Goal: Task Accomplishment & Management: Manage account settings

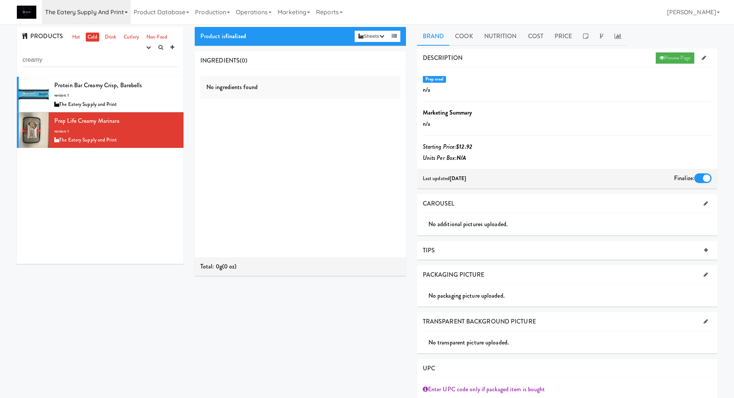
click at [85, 16] on link "The Eatery Supply and Print" at bounding box center [86, 12] width 89 height 24
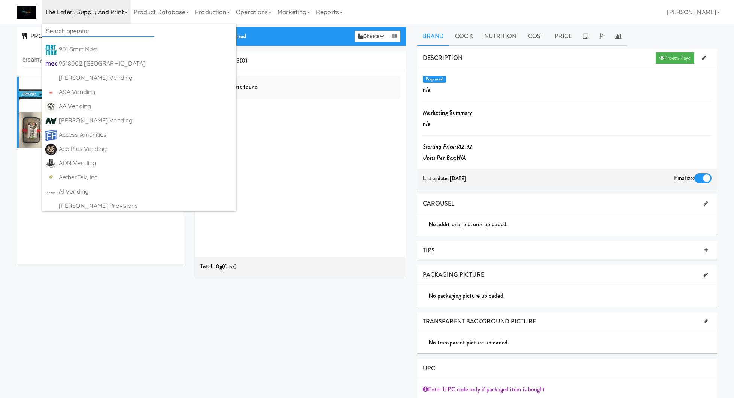
click at [85, 33] on input "text" at bounding box center [98, 31] width 112 height 11
click at [116, 33] on input "text" at bounding box center [98, 31] width 112 height 11
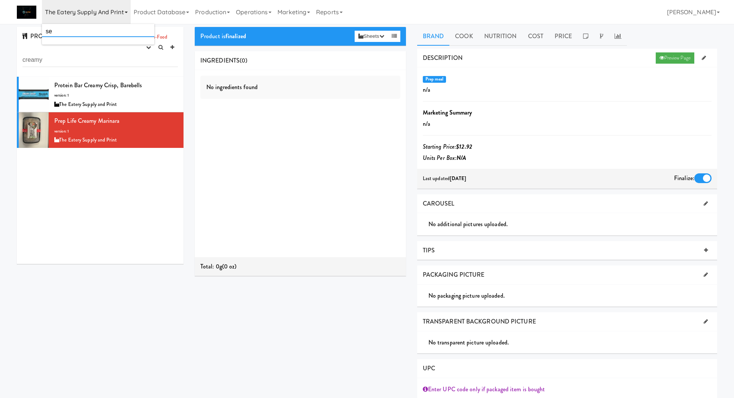
type input "s"
type input "john"
click at [116, 43] on link "St Johns Vending https://classic.micromart.com/recipes/16415?operator_id=161" at bounding box center [98, 50] width 112 height 14
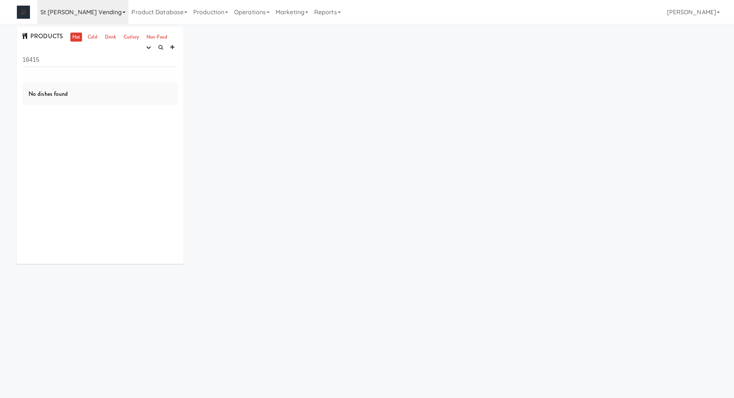
click at [82, 15] on link "St [PERSON_NAME] Vending" at bounding box center [82, 12] width 91 height 24
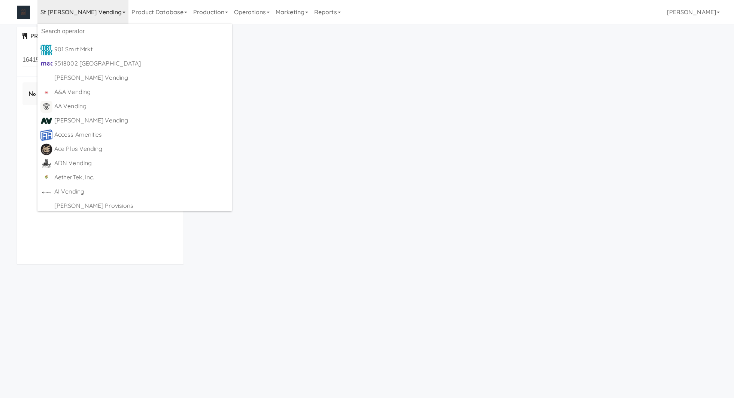
click at [300, 65] on div "PRODUCTS Hot Cold Drink Cutlery Non-Food experimenting finalized shipped discon…" at bounding box center [366, 148] width 711 height 243
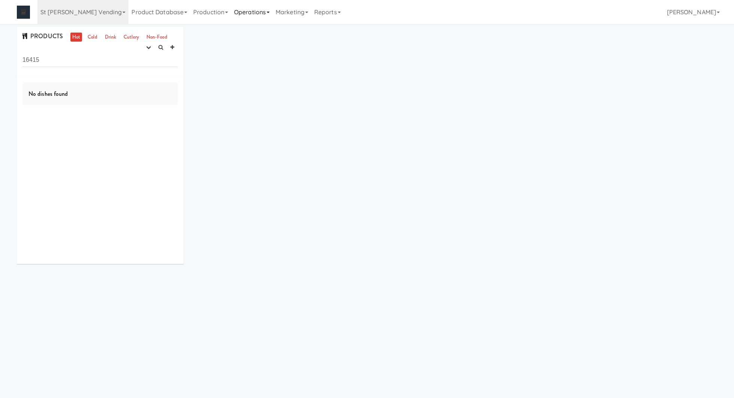
click at [232, 9] on link "Operations" at bounding box center [252, 12] width 42 height 24
click at [272, 10] on link "Marketing" at bounding box center [291, 12] width 39 height 24
click at [272, 50] on link "Vouchers" at bounding box center [302, 54] width 60 height 13
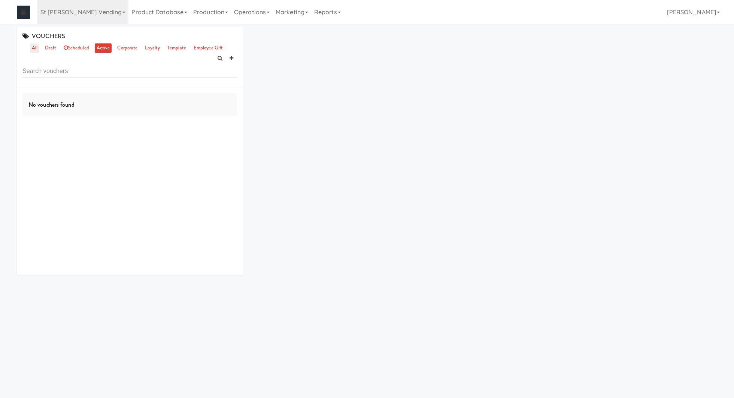
click at [37, 48] on link "all" at bounding box center [34, 47] width 9 height 9
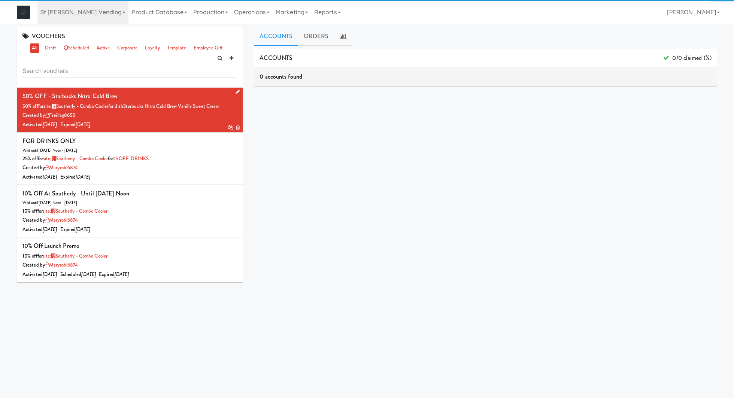
click at [158, 130] on li "50% OFF - Starbucks Nitro Cold Brew 50% off for site: Southerly - Combo Cooler …" at bounding box center [130, 110] width 226 height 45
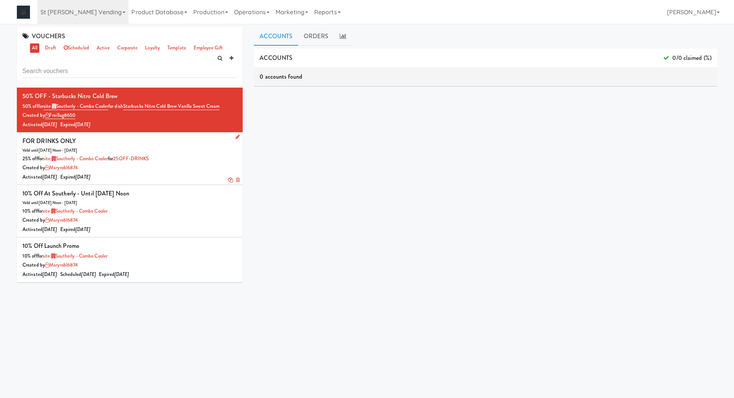
drag, startPoint x: 177, startPoint y: 157, endPoint x: 122, endPoint y: 159, distance: 54.7
click at [122, 159] on div "25% off for site: Southerly - Combo Cooler for 25OFF-DRINKS" at bounding box center [129, 158] width 214 height 9
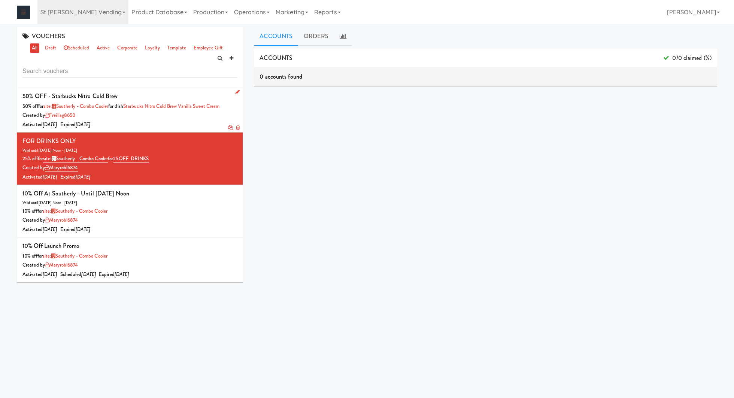
click at [137, 125] on div "Activated 2 months ago Expired 2 months ago" at bounding box center [129, 124] width 214 height 9
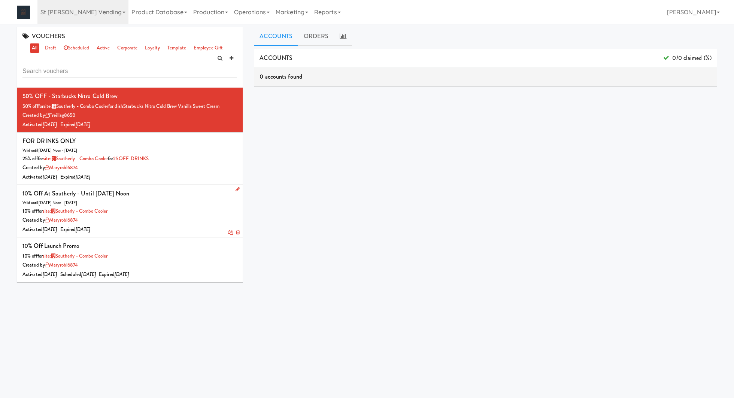
click at [228, 231] on icon at bounding box center [230, 232] width 5 height 5
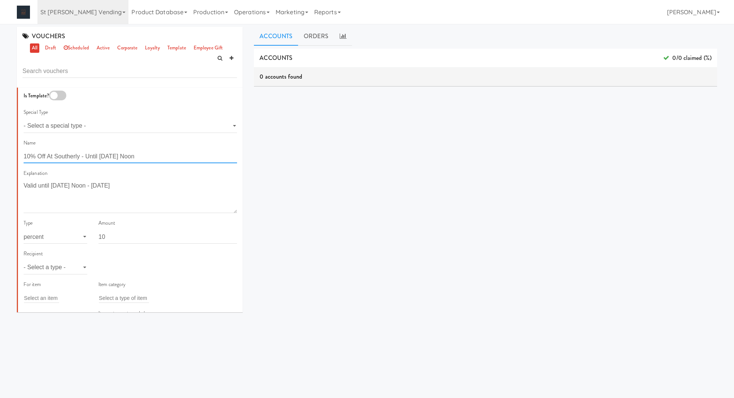
click at [144, 154] on input "10% Off At Southerly - Until Saturday Noon" at bounding box center [130, 156] width 213 height 14
type input "10% Off At Southerly - Until Aug 23 Midnight"
click at [89, 188] on textarea "Valid until Saturday Noon - June 7" at bounding box center [130, 196] width 213 height 33
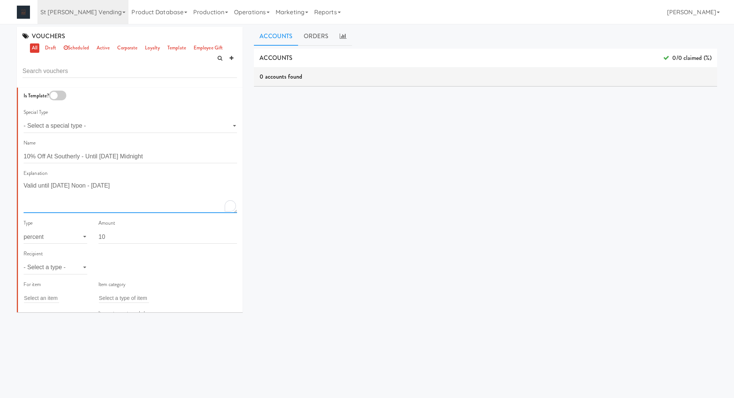
click at [89, 188] on textarea "Valid until Saturday Noon - June 7" at bounding box center [130, 196] width 213 height 33
click at [109, 188] on textarea "Valid until Saturday Noon - June 7" at bounding box center [130, 196] width 213 height 33
drag, startPoint x: 52, startPoint y: 186, endPoint x: 94, endPoint y: 186, distance: 41.2
click at [94, 186] on textarea "Valid until Saturday Noon - June 7" at bounding box center [130, 196] width 213 height 33
click at [103, 188] on textarea "Valid until Midnight - June 7" at bounding box center [130, 196] width 213 height 33
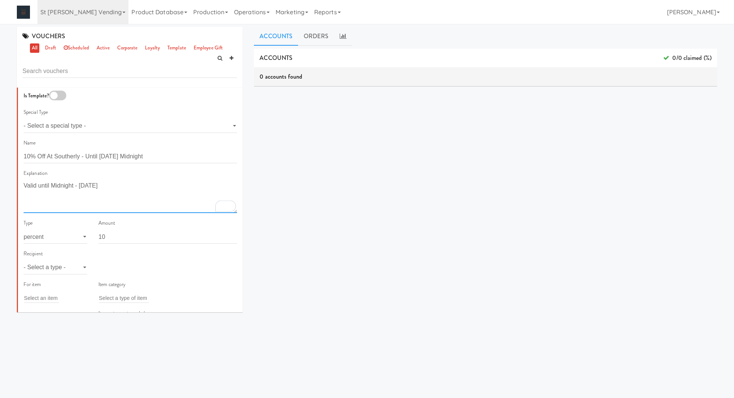
type textarea "Valid until Midnight - Aug 23"
click at [75, 267] on select "- Select a type - user site company" at bounding box center [56, 267] width 64 height 14
select select "string:site"
click at [24, 260] on select "- Select a type - user site company" at bounding box center [56, 267] width 64 height 14
click at [108, 264] on input "text" at bounding box center [111, 268] width 24 height 10
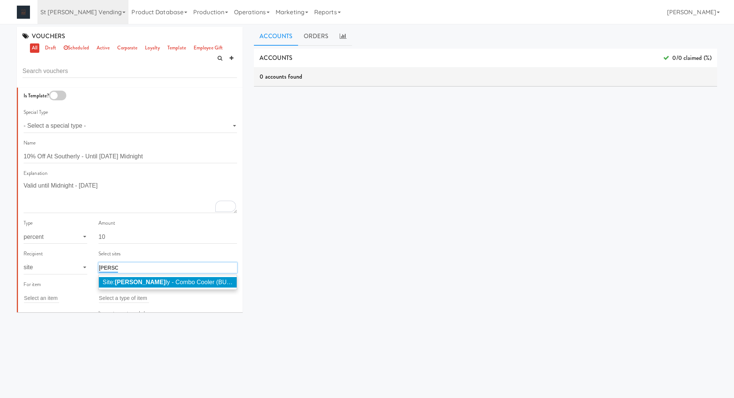
type input "souther"
click at [117, 282] on em "Souther" at bounding box center [140, 282] width 51 height 6
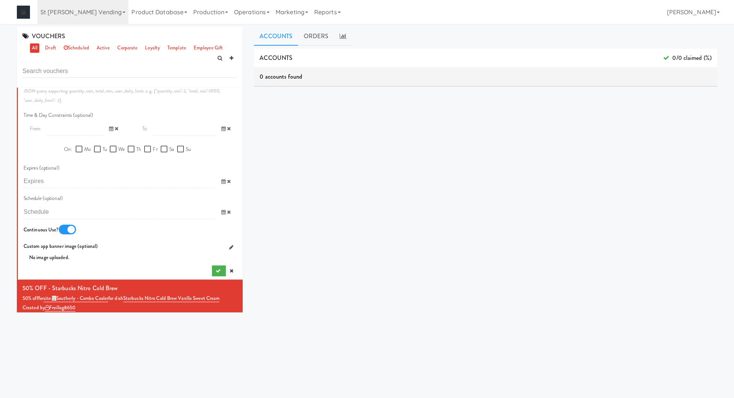
click at [224, 182] on icon at bounding box center [223, 181] width 4 height 5
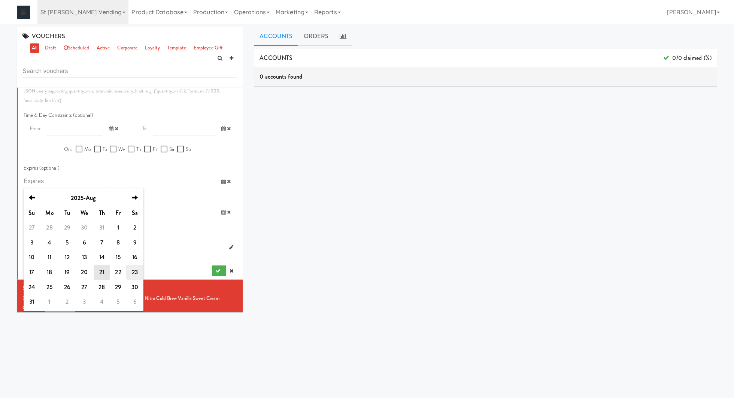
click at [131, 272] on td "23" at bounding box center [134, 272] width 17 height 15
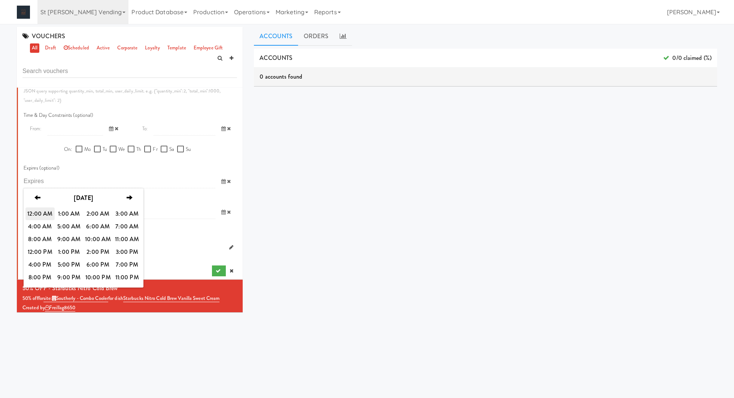
click at [42, 216] on span "12:00 AM" at bounding box center [39, 213] width 29 height 13
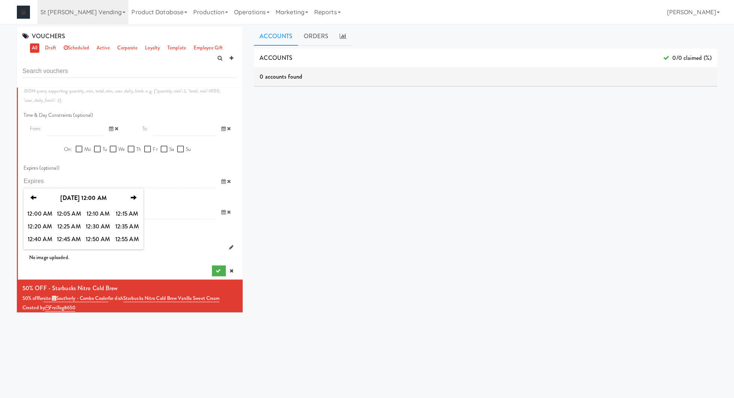
click at [165, 204] on div "Schedule (optional) previous 2025-Aug next Su Mo Tu We Th Fr Sa 27 28 29 30 31 …" at bounding box center [130, 206] width 213 height 25
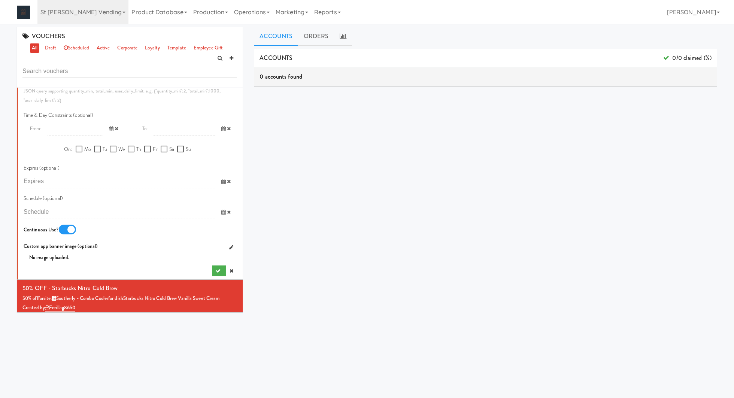
click at [222, 180] on icon at bounding box center [223, 181] width 4 height 5
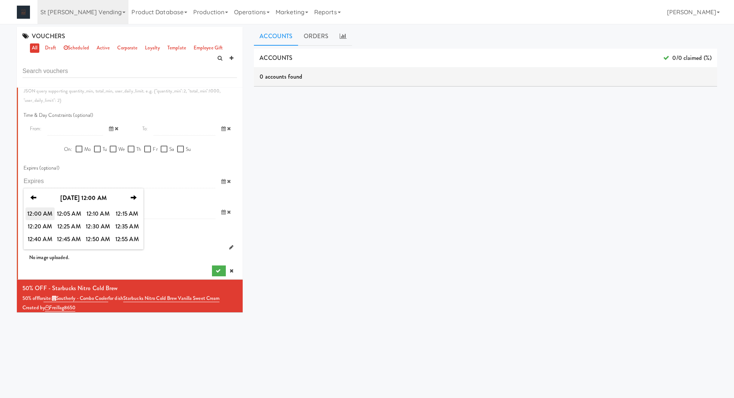
click at [41, 217] on span "12:00 AM" at bounding box center [39, 213] width 29 height 13
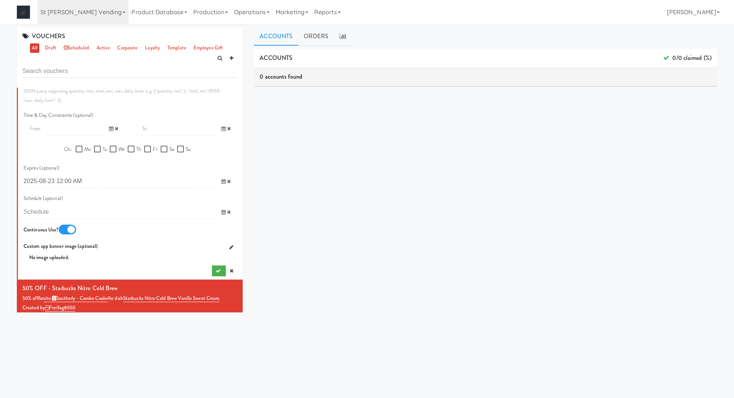
click at [222, 182] on icon at bounding box center [223, 181] width 4 height 5
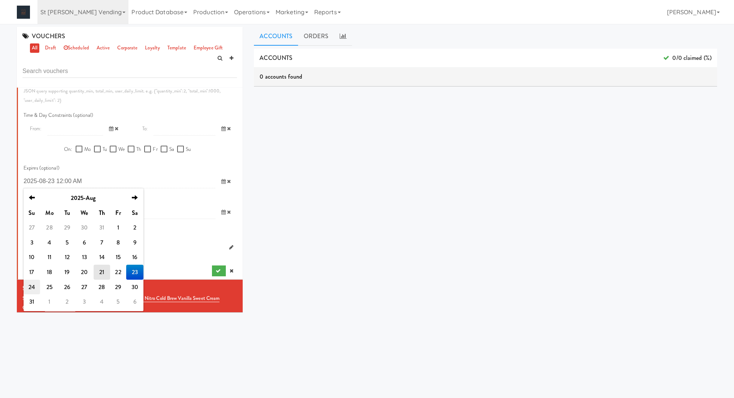
click at [28, 289] on td "24" at bounding box center [32, 287] width 16 height 15
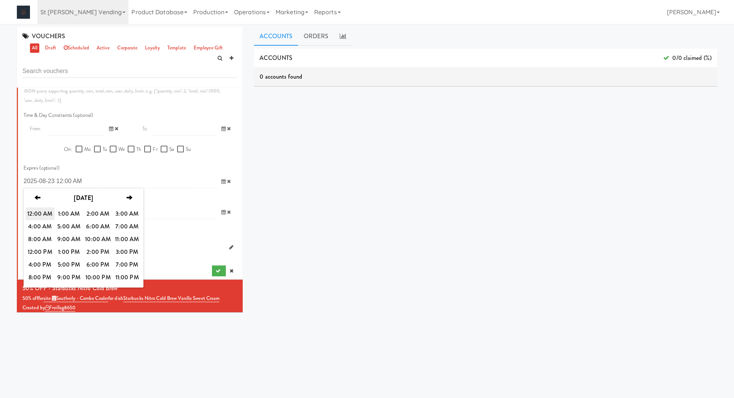
click at [40, 218] on span "12:00 AM" at bounding box center [39, 213] width 29 height 13
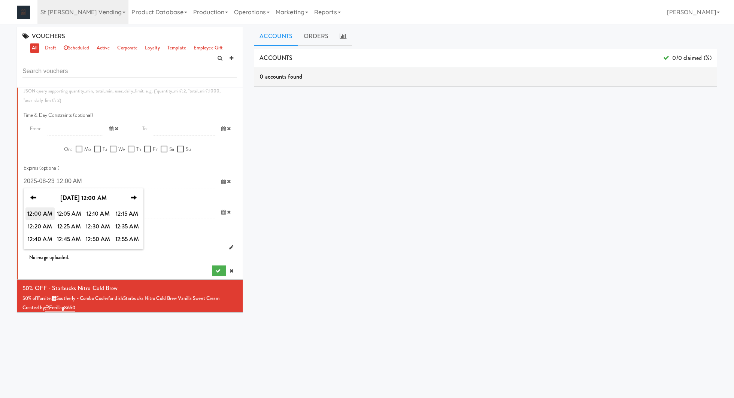
click at [46, 211] on span "12:00 AM" at bounding box center [39, 213] width 29 height 13
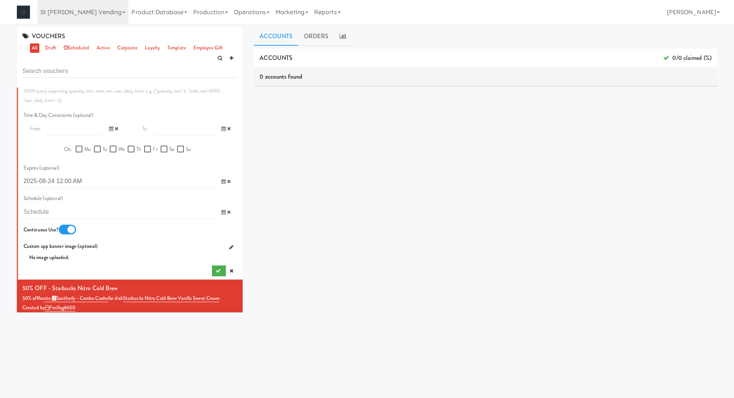
click at [214, 272] on button "submit" at bounding box center [219, 270] width 14 height 11
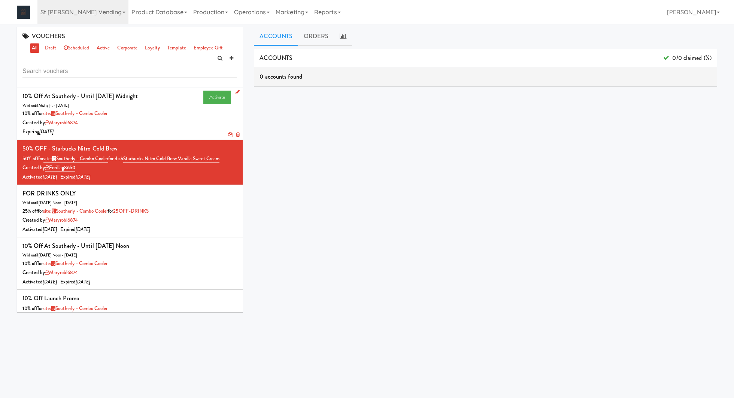
click at [173, 125] on div "Created by maryrobl6874" at bounding box center [129, 122] width 214 height 9
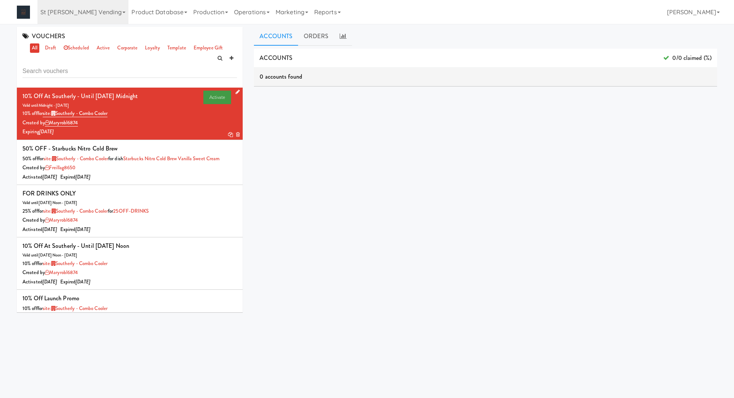
click at [212, 100] on link "Activate" at bounding box center [217, 97] width 28 height 13
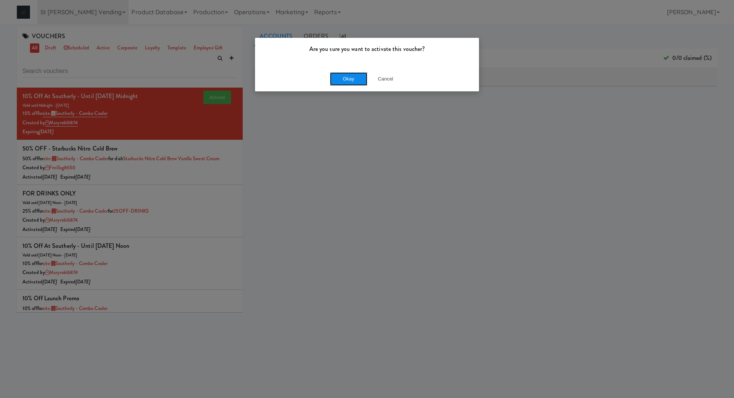
click at [342, 76] on button "Okay" at bounding box center [348, 78] width 37 height 13
